Goal: Find specific page/section: Find specific page/section

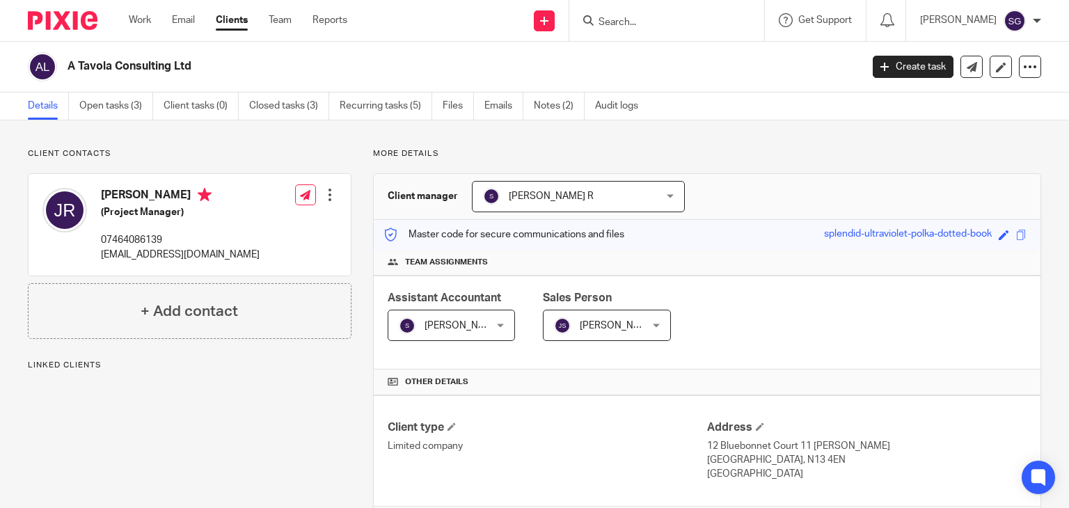
scroll to position [425, 0]
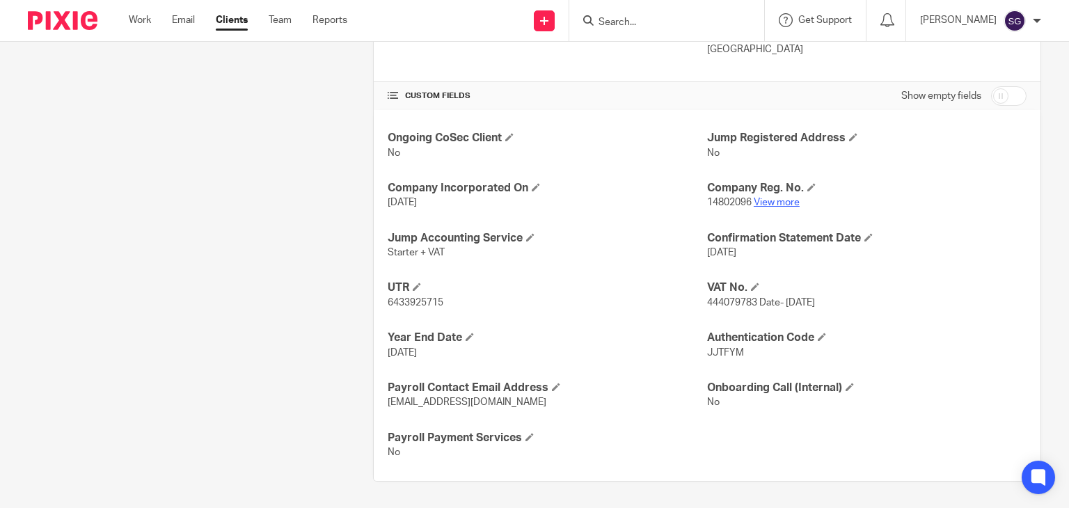
drag, startPoint x: 0, startPoint y: 0, endPoint x: 767, endPoint y: 201, distance: 793.0
click at [767, 201] on link "View more" at bounding box center [777, 203] width 46 height 10
click at [607, 15] on form at bounding box center [671, 20] width 148 height 17
click at [613, 20] on input "Search" at bounding box center [659, 23] width 125 height 13
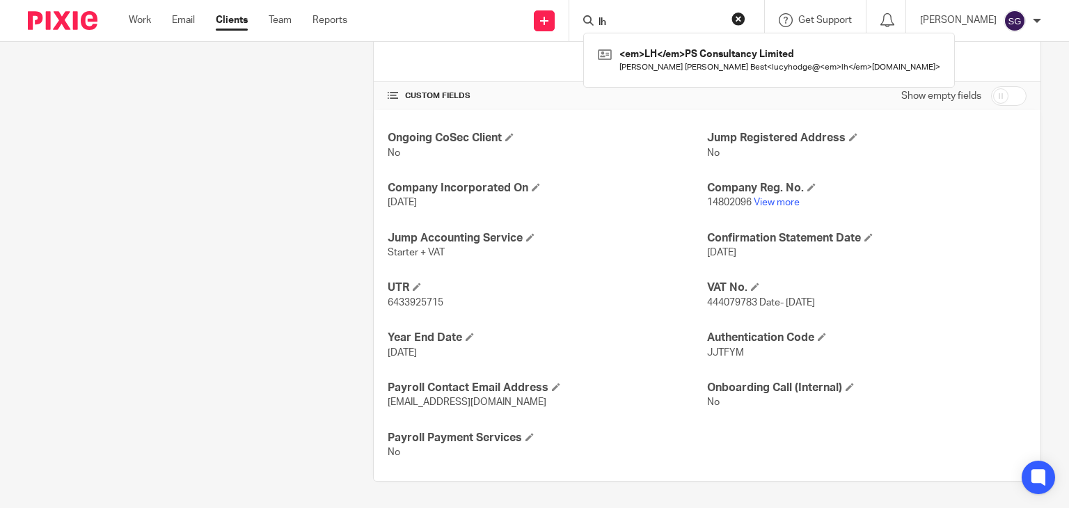
type input "l"
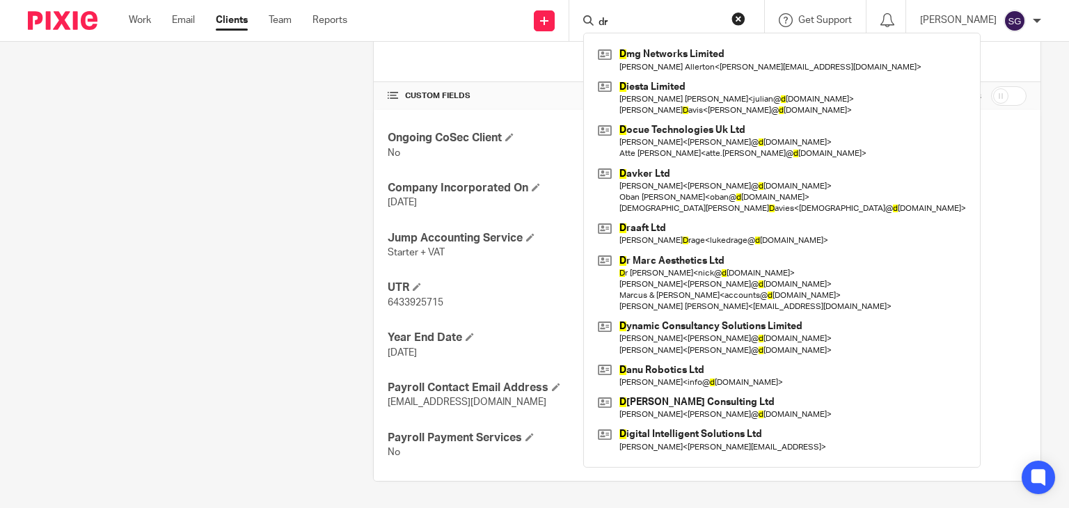
type input "d"
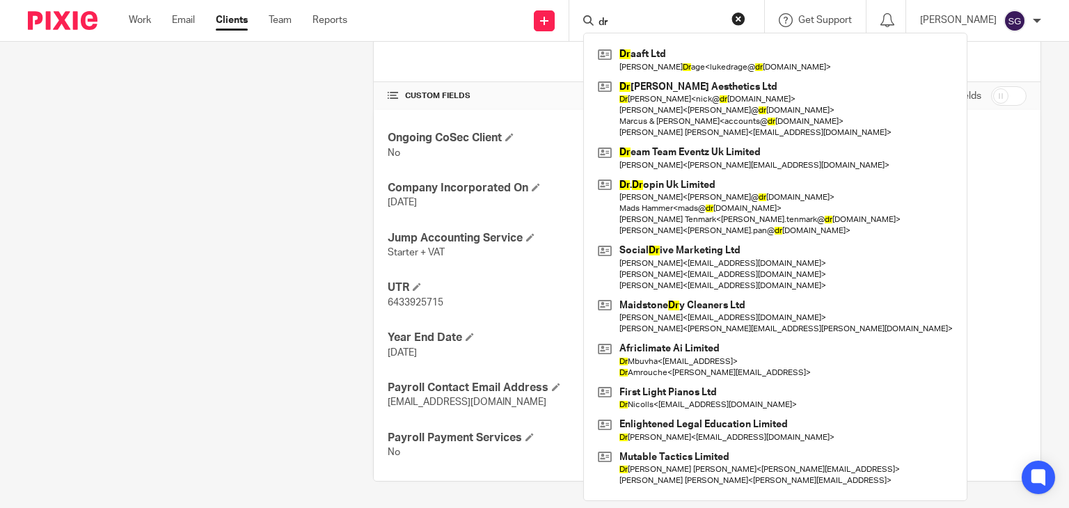
type input "d"
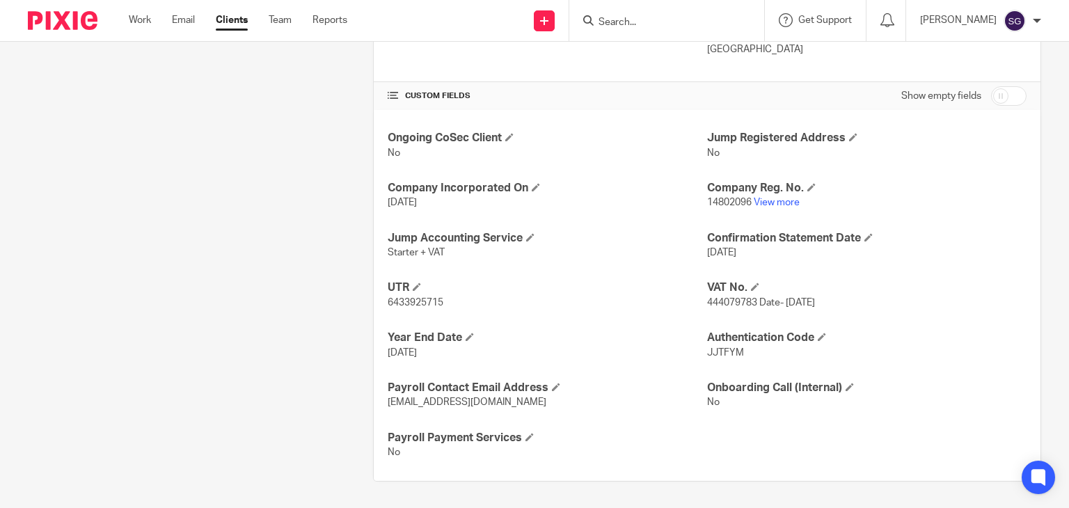
type input "d"
type input "s"
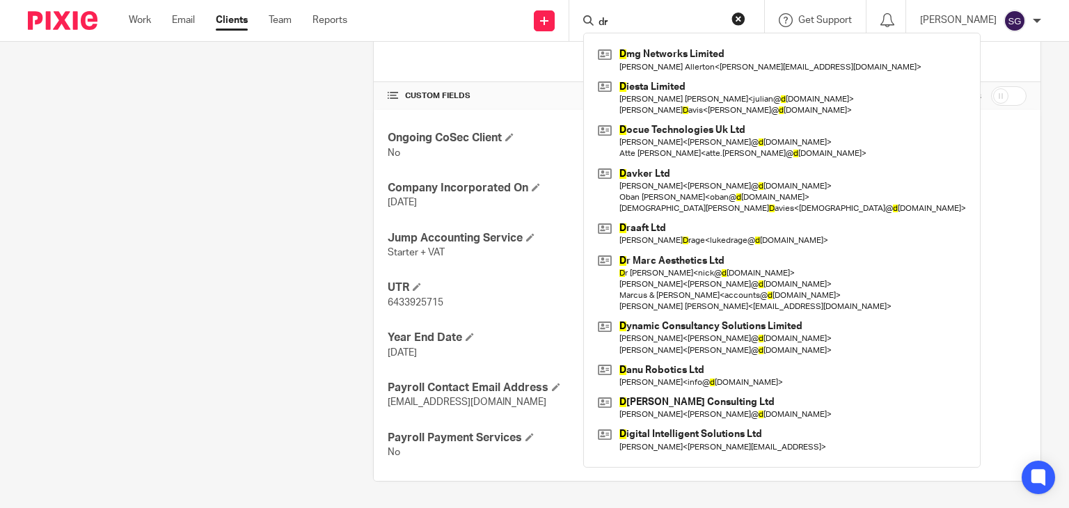
type input "d"
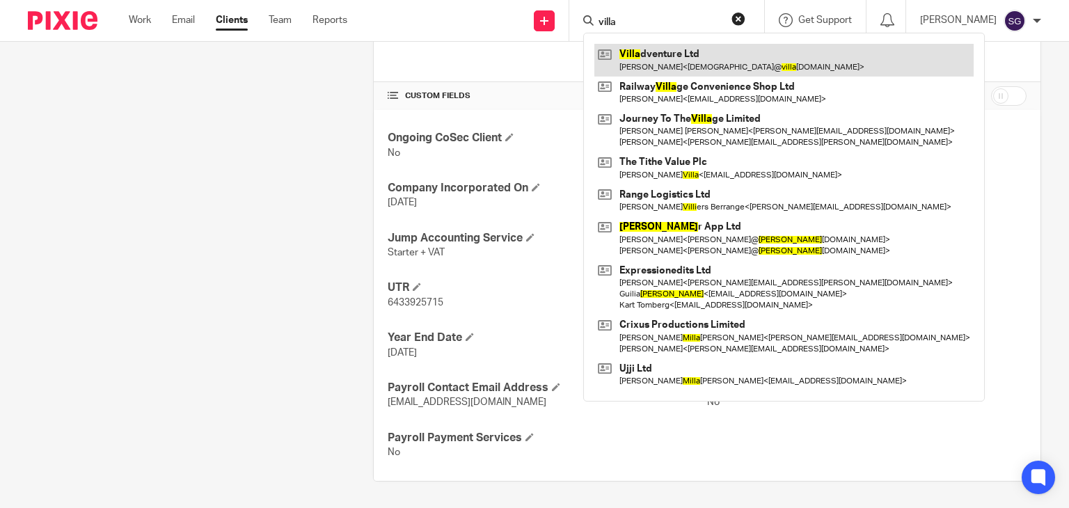
type input "villa"
click at [650, 59] on link at bounding box center [784, 60] width 379 height 32
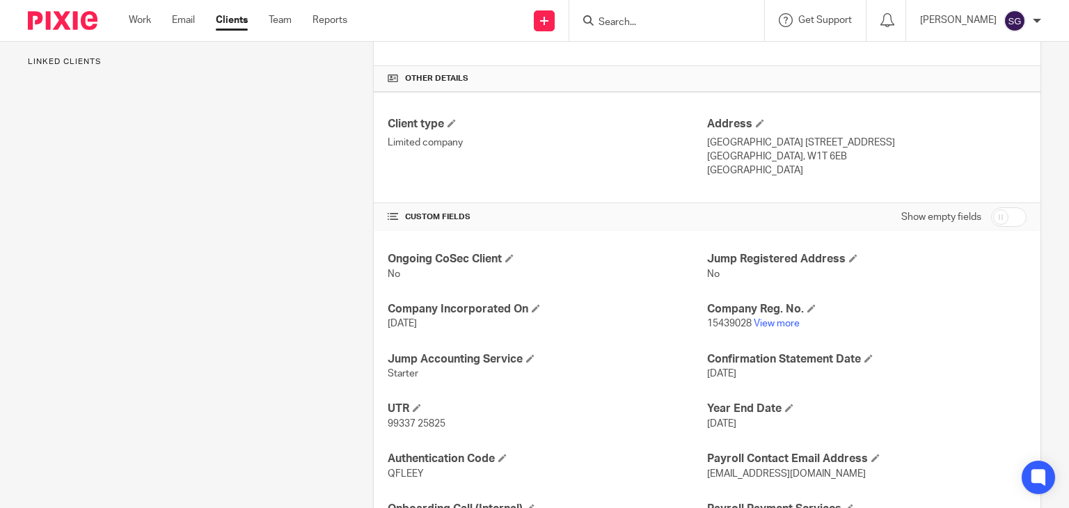
scroll to position [305, 0]
click at [780, 321] on link "View more" at bounding box center [777, 322] width 46 height 10
